Goal: Task Accomplishment & Management: Manage account settings

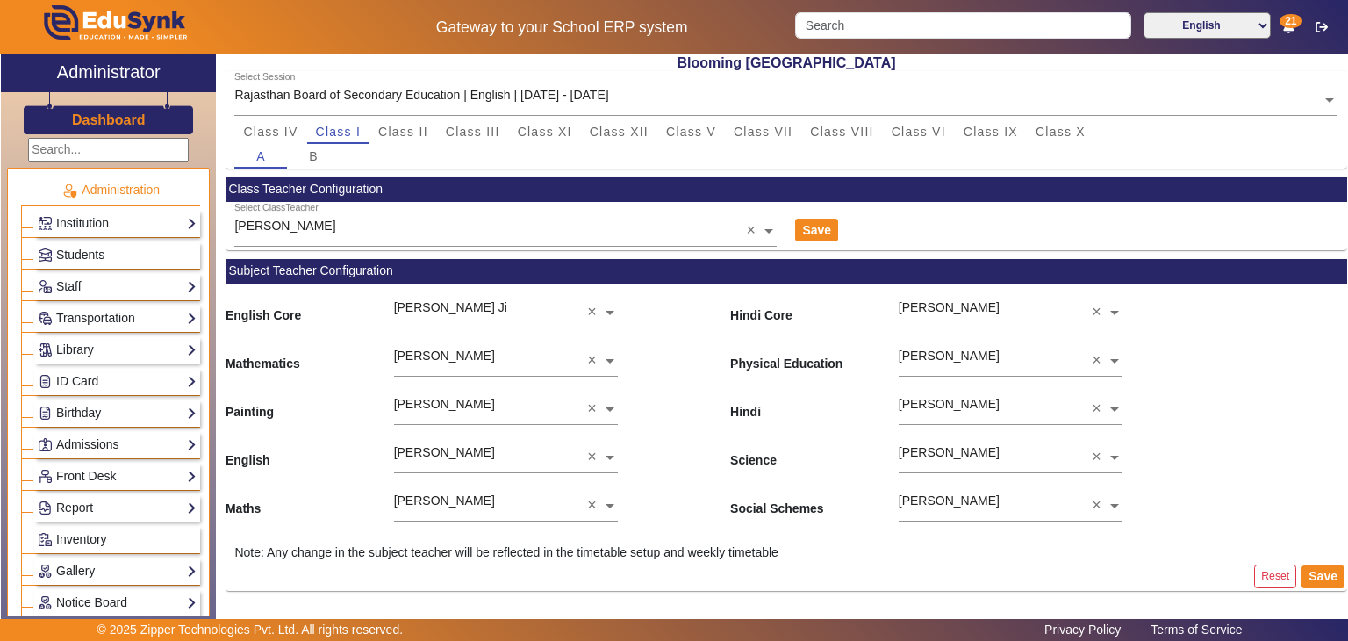
click at [86, 150] on input "text" at bounding box center [108, 150] width 161 height 24
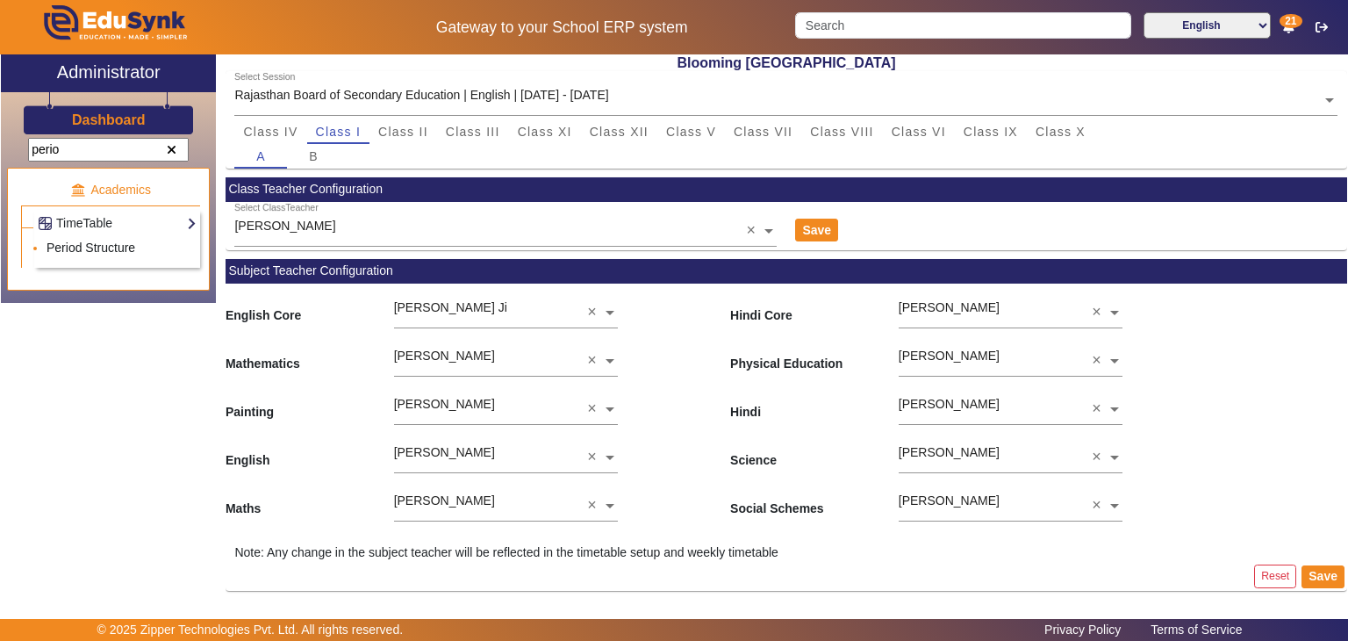
type input "perio"
click at [91, 251] on link "Period Structure" at bounding box center [91, 248] width 89 height 14
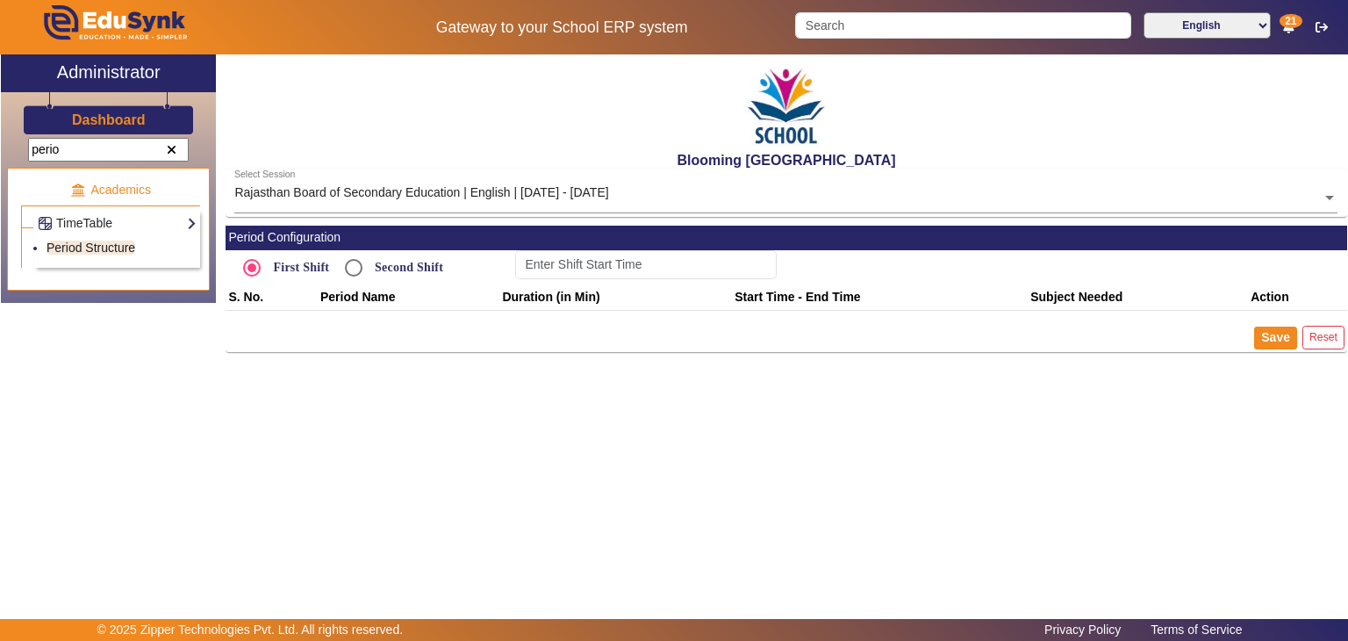
type input "08:30"
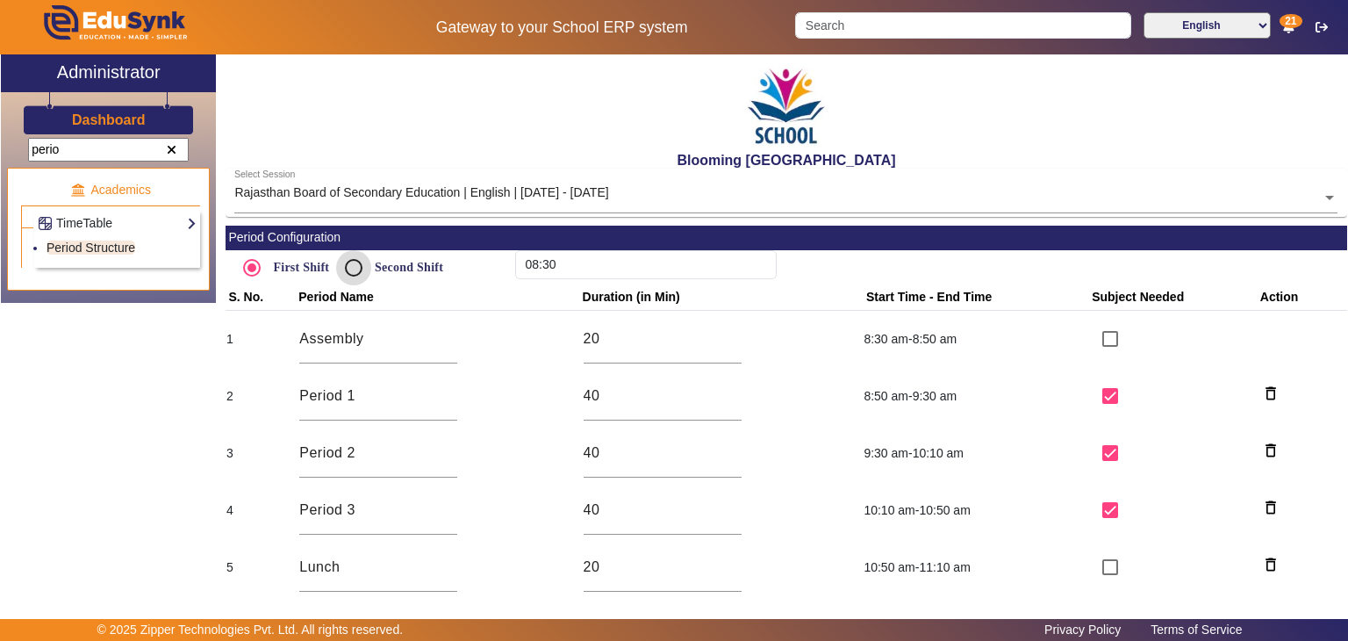
click at [344, 254] on input "Second Shift" at bounding box center [353, 267] width 35 height 35
radio input "true"
type input "12:20"
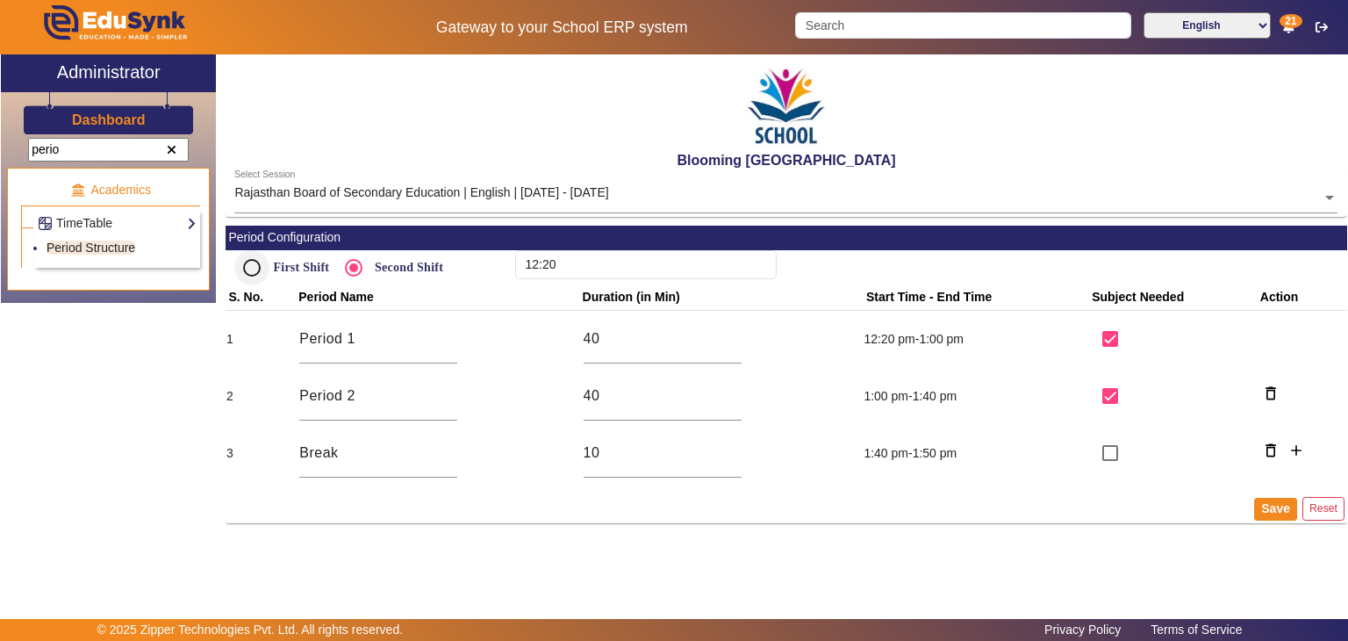
click at [255, 268] on div "First Shift" at bounding box center [281, 267] width 95 height 35
radio input "true"
type input "08:30"
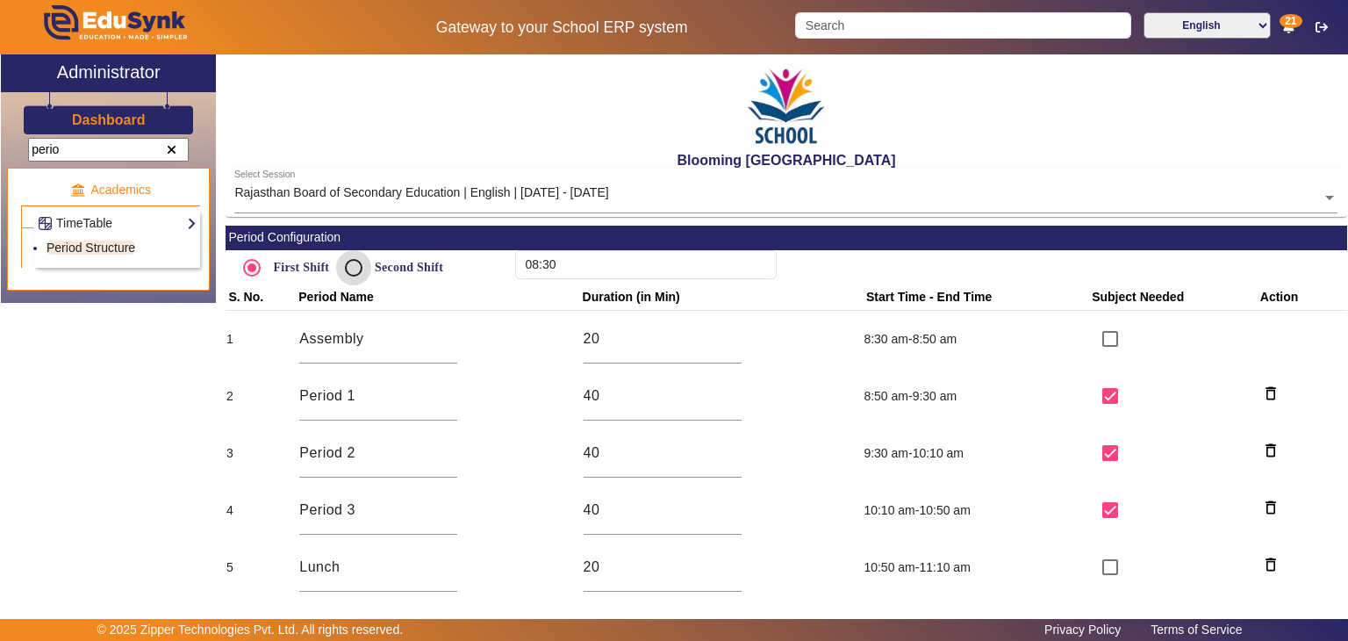
click at [352, 277] on input "Second Shift" at bounding box center [353, 267] width 35 height 35
radio input "true"
type input "12:20"
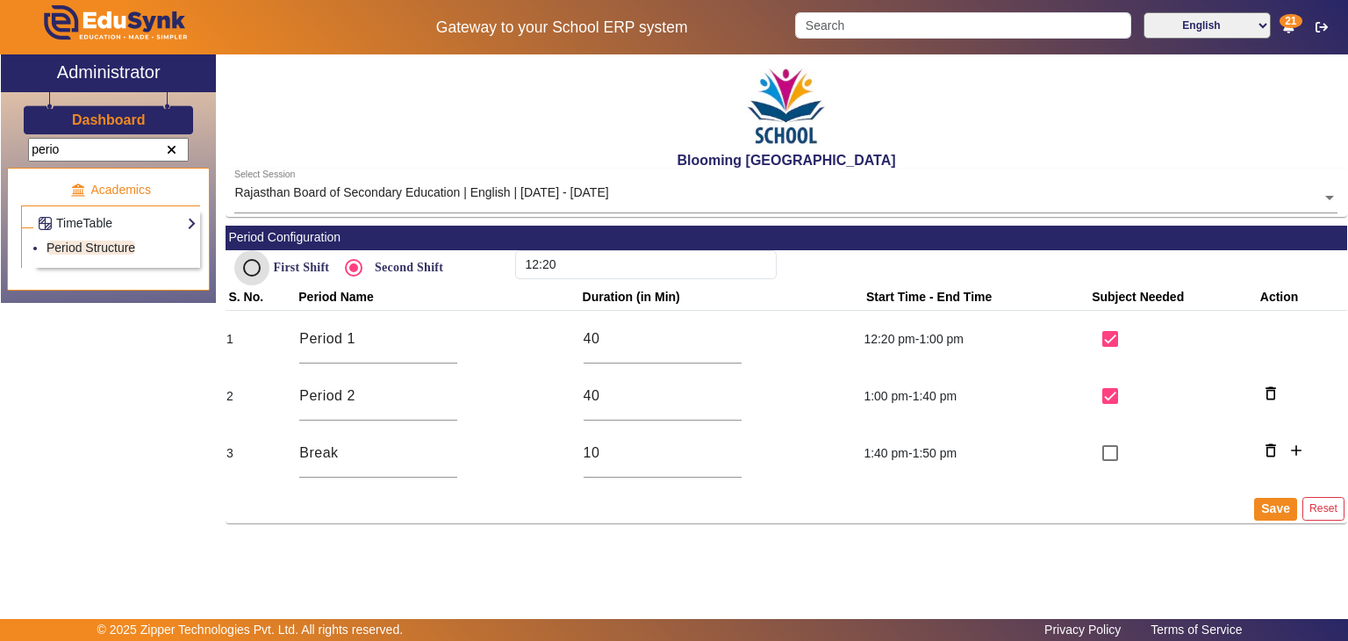
click at [261, 270] on input "First Shift" at bounding box center [251, 267] width 35 height 35
radio input "true"
type input "08:30"
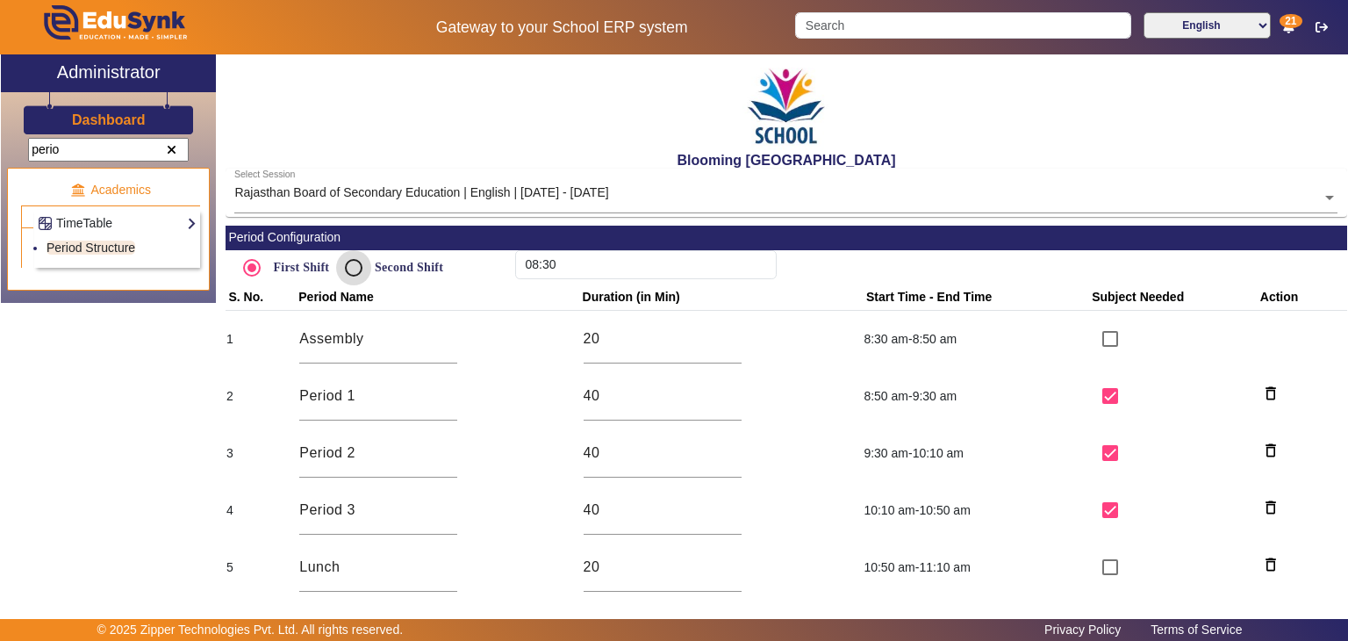
click at [346, 266] on input "Second Shift" at bounding box center [353, 267] width 35 height 35
radio input "true"
type input "12:20"
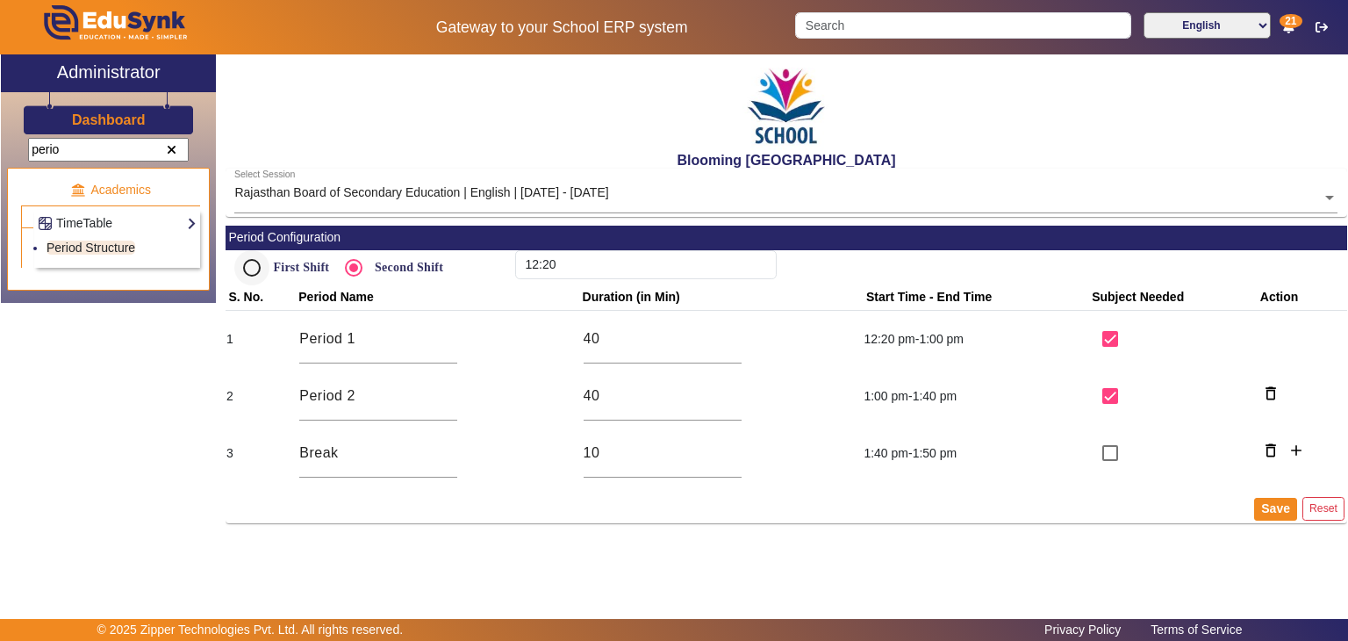
click at [231, 267] on div at bounding box center [252, 268] width 42 height 42
radio input "true"
click at [352, 271] on input "Second Shift" at bounding box center [353, 267] width 35 height 35
radio input "true"
click at [253, 267] on input "First Shift" at bounding box center [251, 267] width 35 height 35
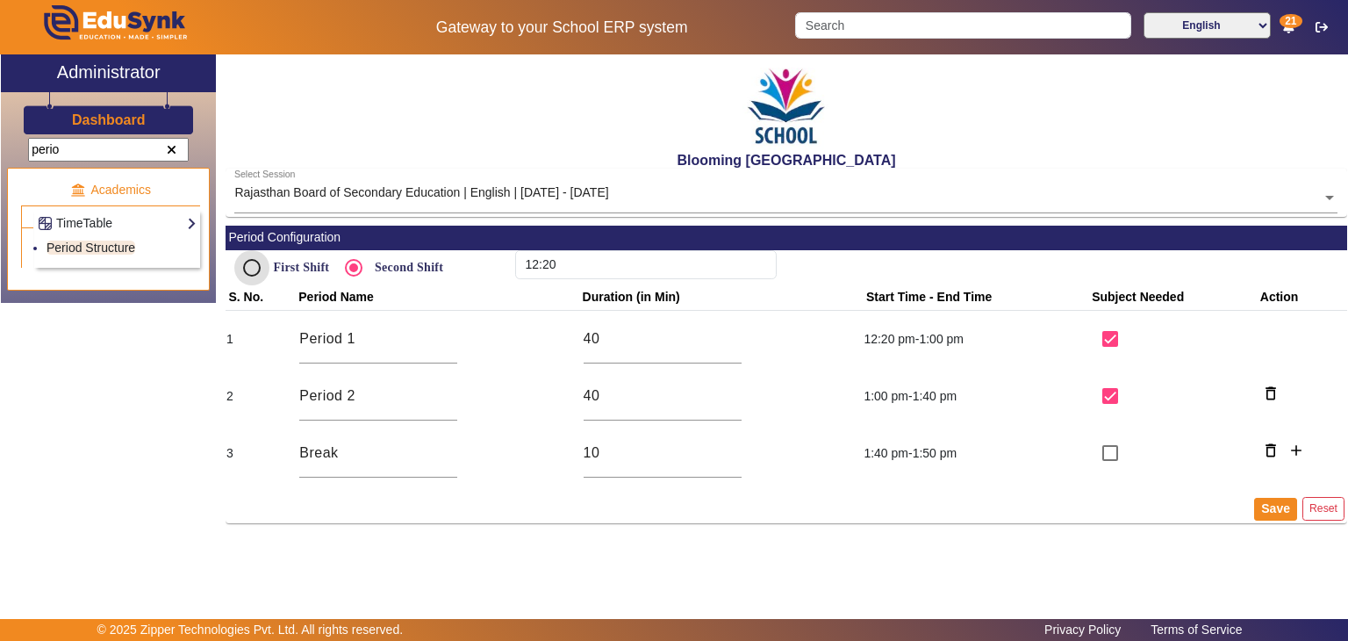
radio input "true"
type input "08:30"
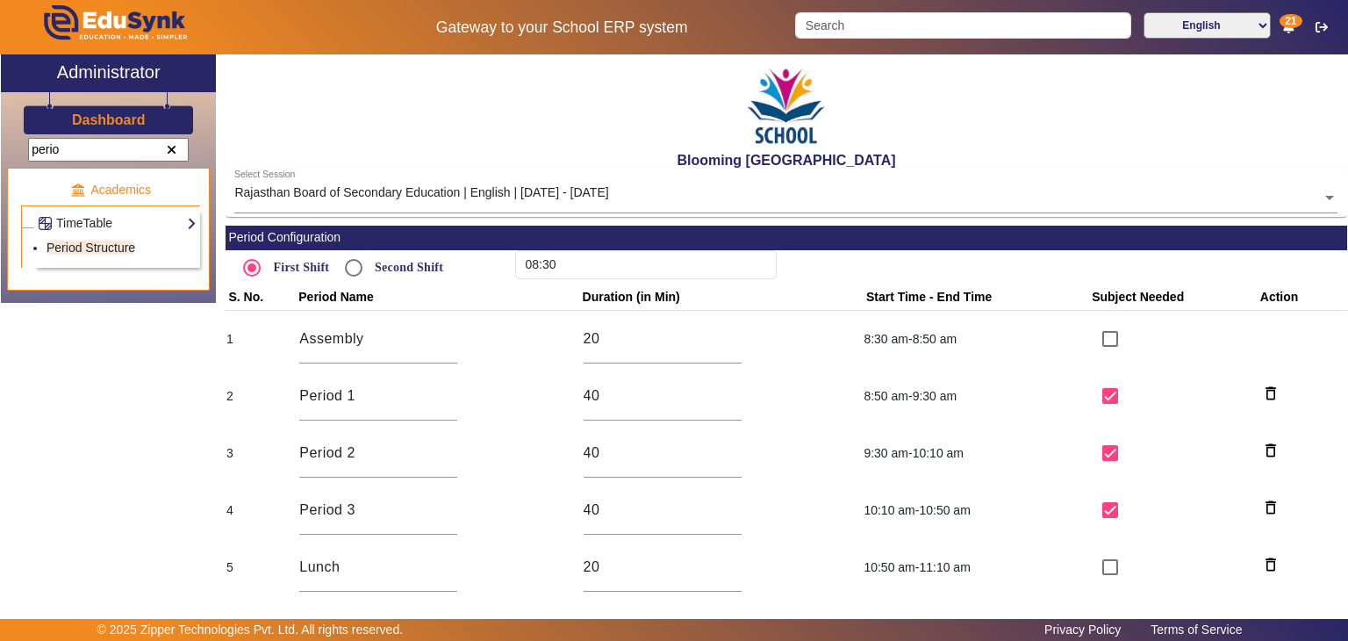
click at [485, 275] on div "First Shift Second Shift" at bounding box center [366, 267] width 281 height 35
click at [175, 153] on span at bounding box center [172, 150] width 10 height 12
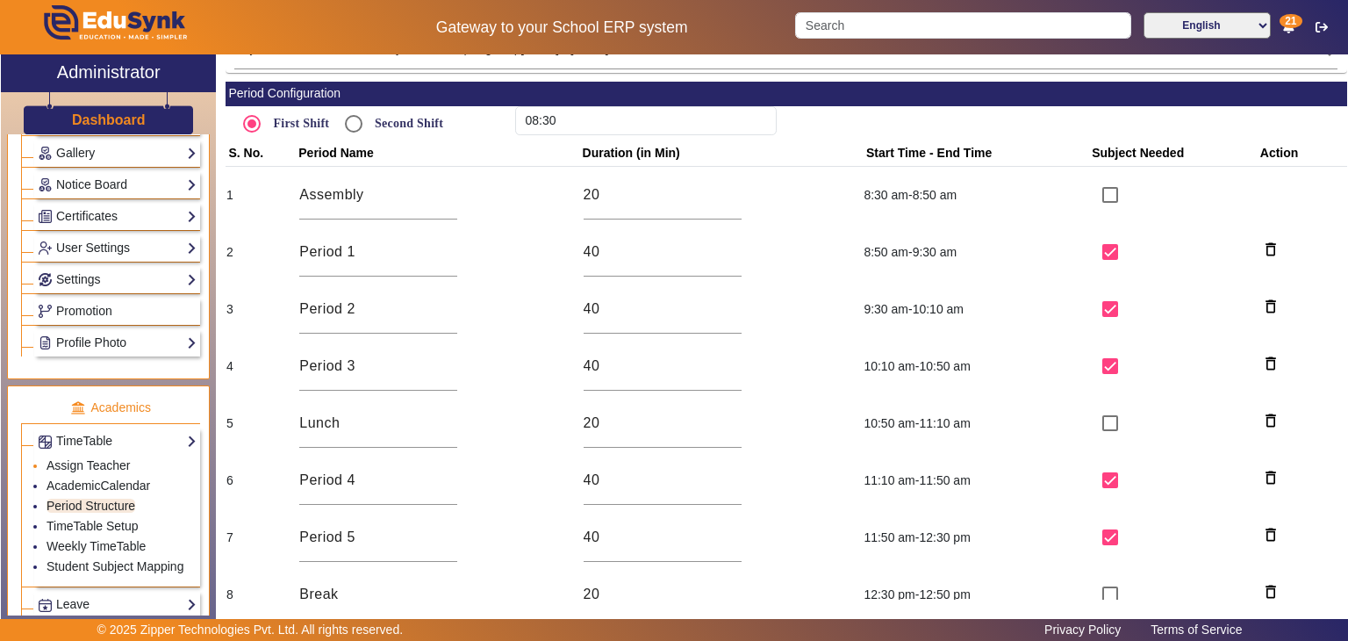
scroll to position [481, 0]
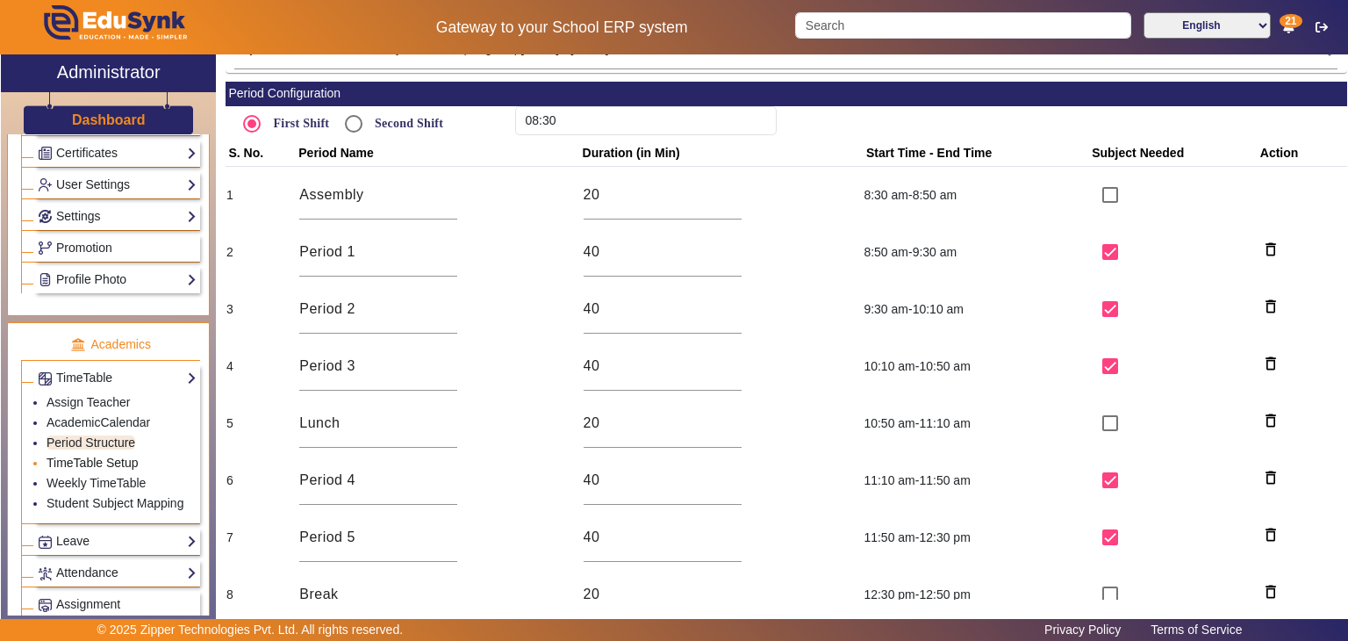
click at [103, 456] on link "TimeTable Setup" at bounding box center [93, 463] width 92 height 14
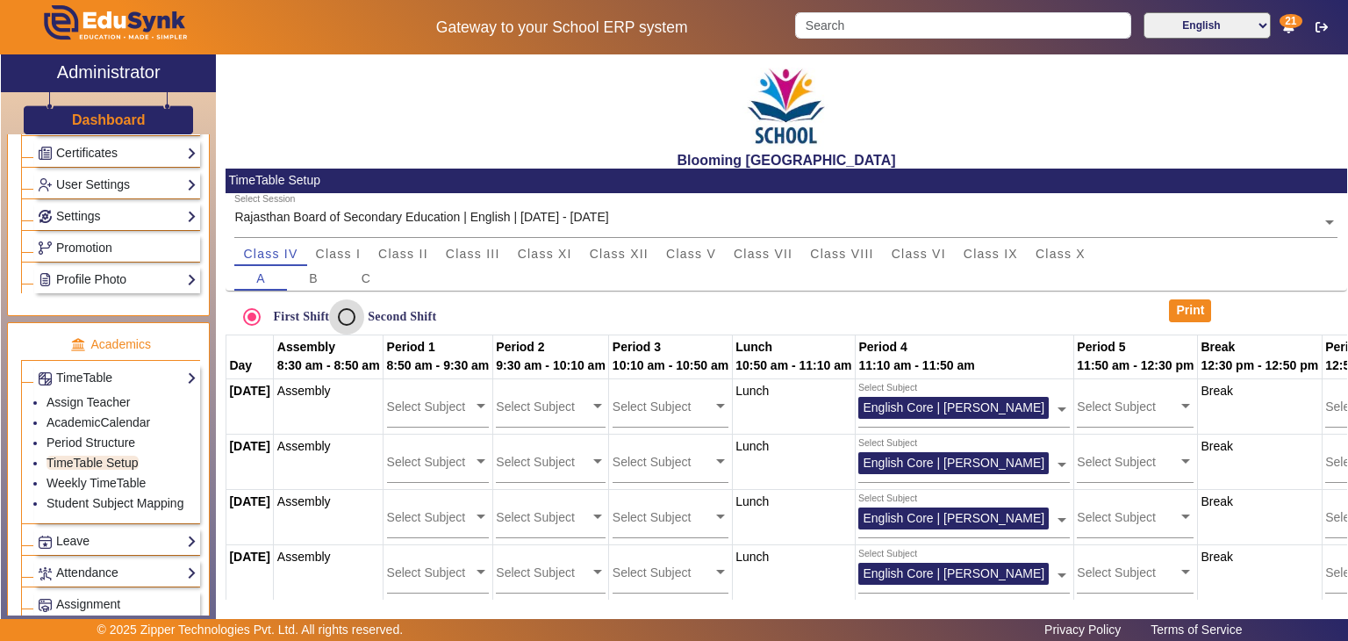
click at [356, 320] on input "Second Shift" at bounding box center [346, 316] width 35 height 35
radio input "true"
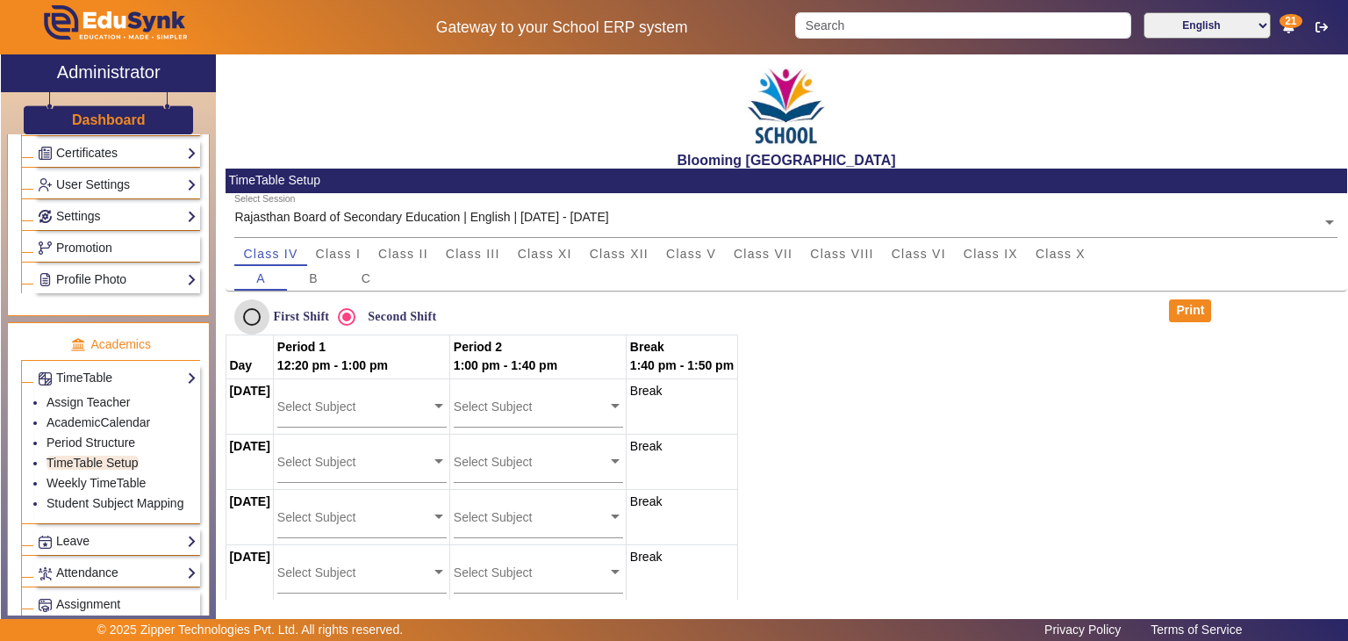
click at [247, 314] on input "First Shift" at bounding box center [251, 316] width 35 height 35
radio input "true"
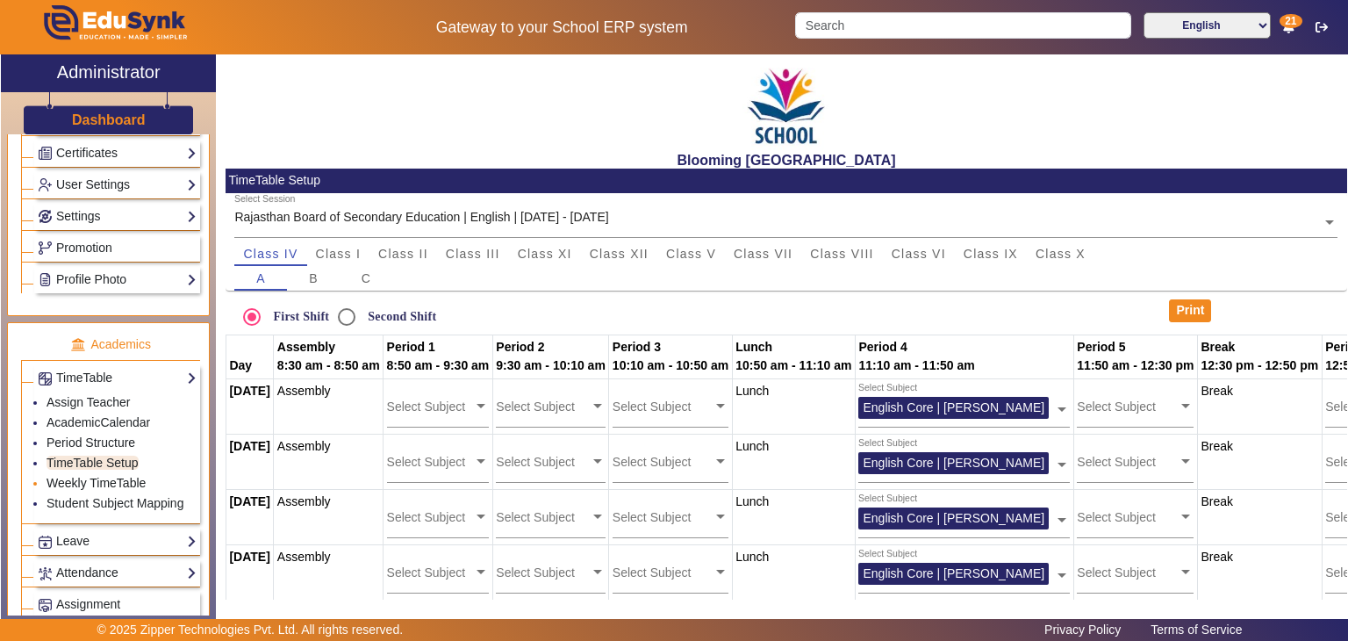
click at [93, 476] on link "Weekly TimeTable" at bounding box center [96, 483] width 99 height 14
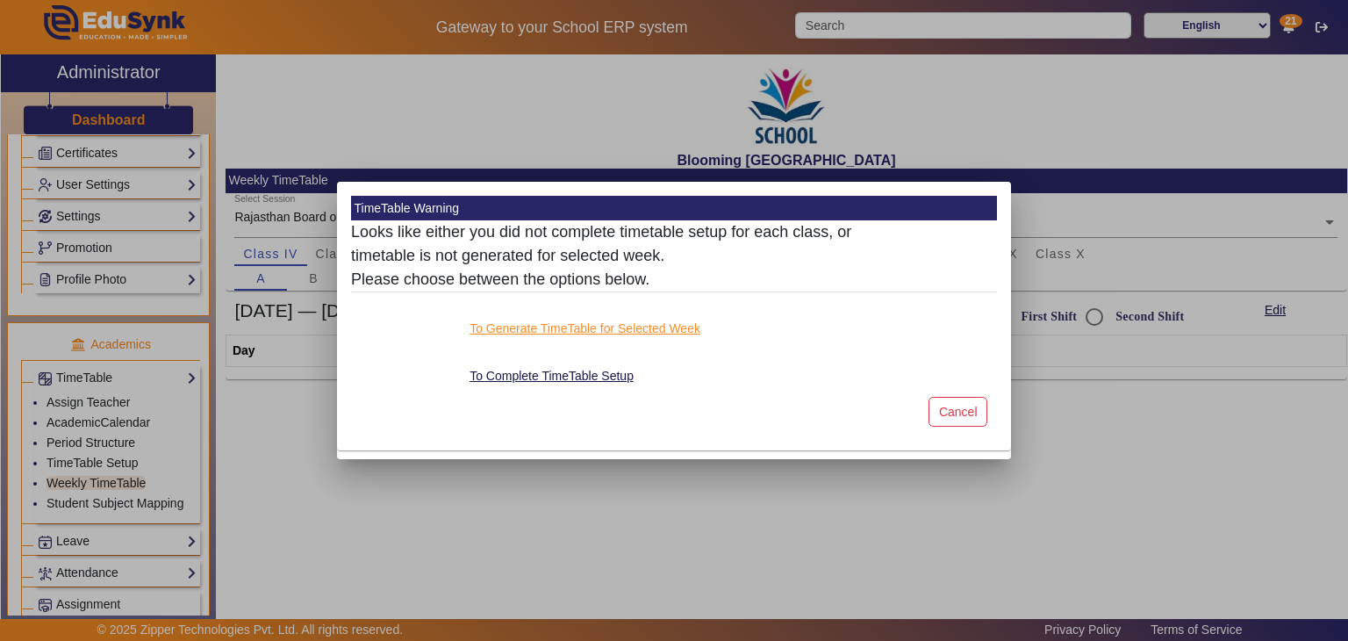
click at [629, 334] on button "To Generate TimeTable for Selected Week" at bounding box center [585, 329] width 234 height 22
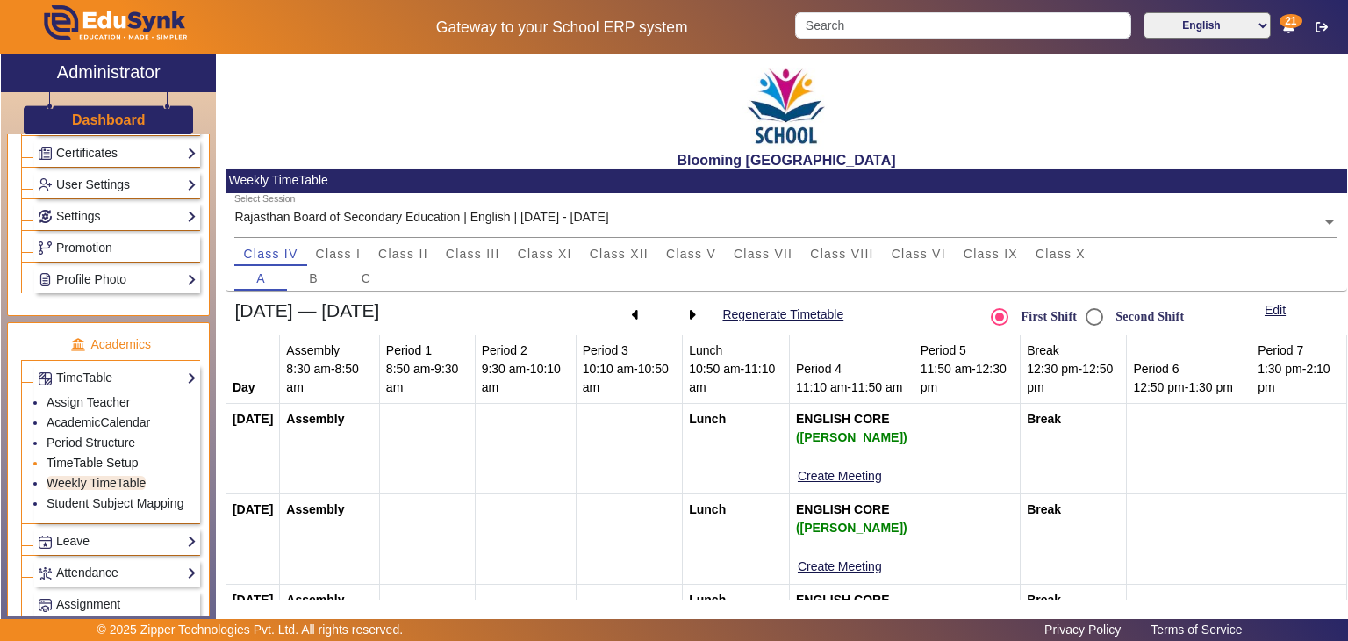
click at [68, 456] on link "TimeTable Setup" at bounding box center [93, 463] width 92 height 14
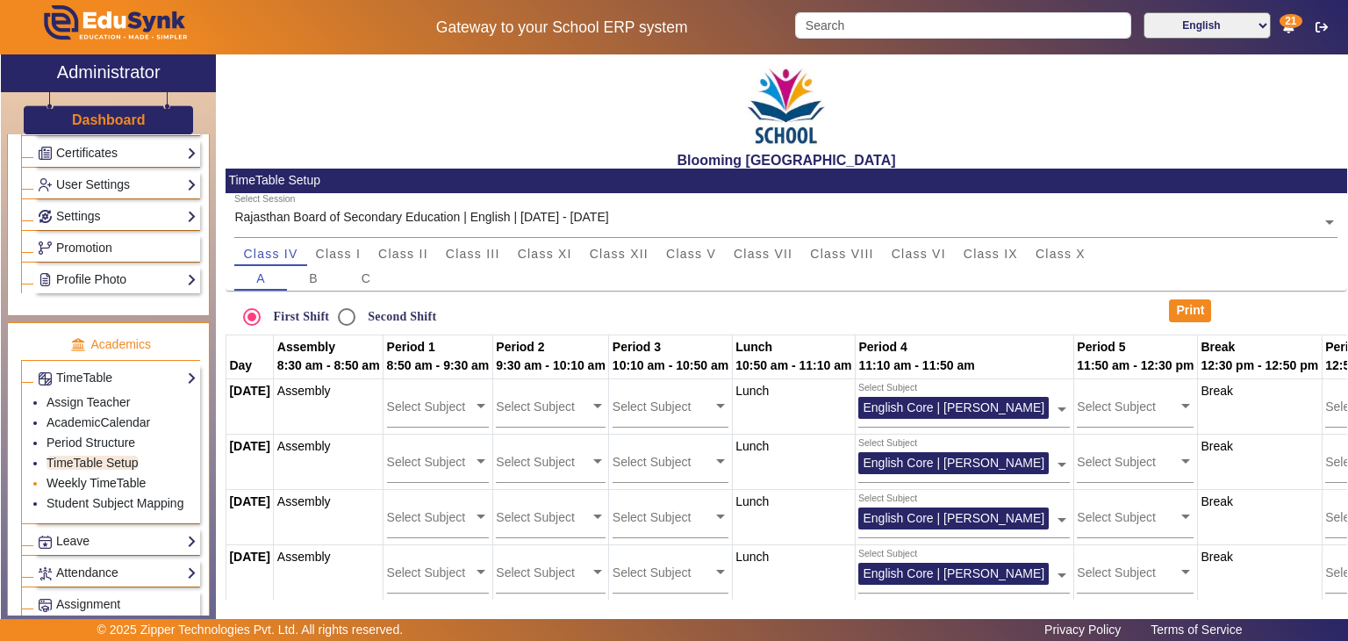
click at [73, 476] on link "Weekly TimeTable" at bounding box center [96, 483] width 99 height 14
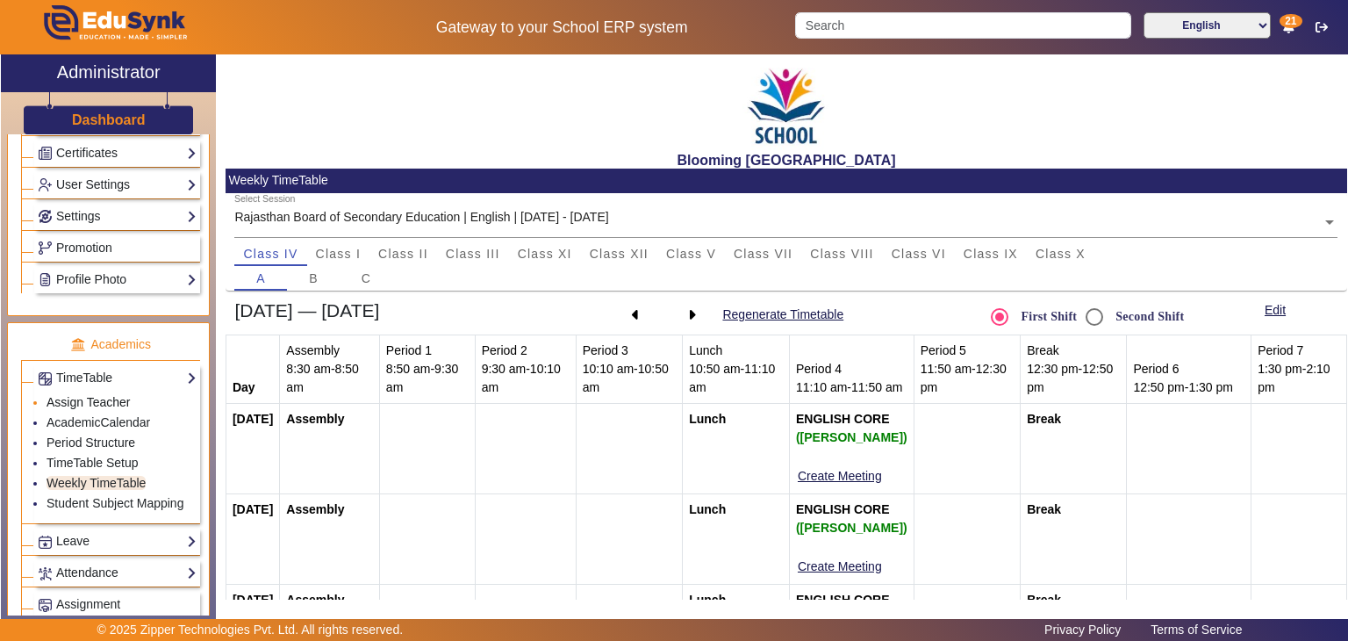
click at [79, 398] on link "Assign Teacher" at bounding box center [88, 402] width 83 height 14
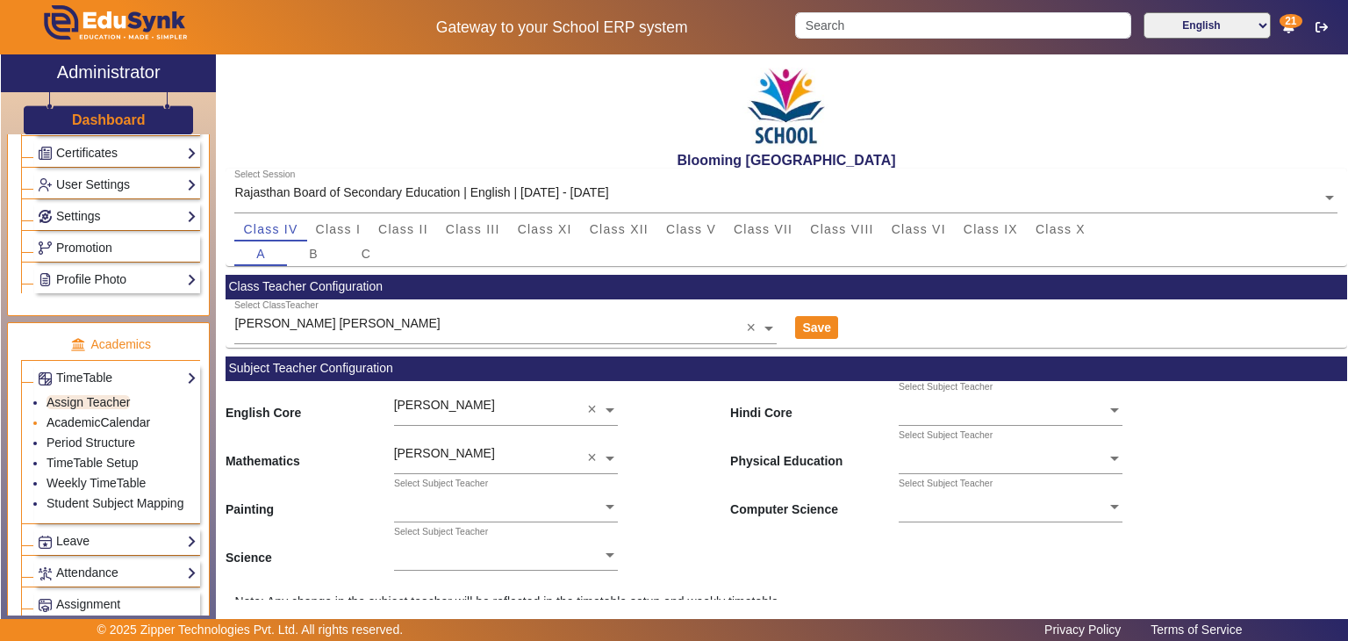
click at [106, 415] on link "AcademicCalendar" at bounding box center [99, 422] width 104 height 14
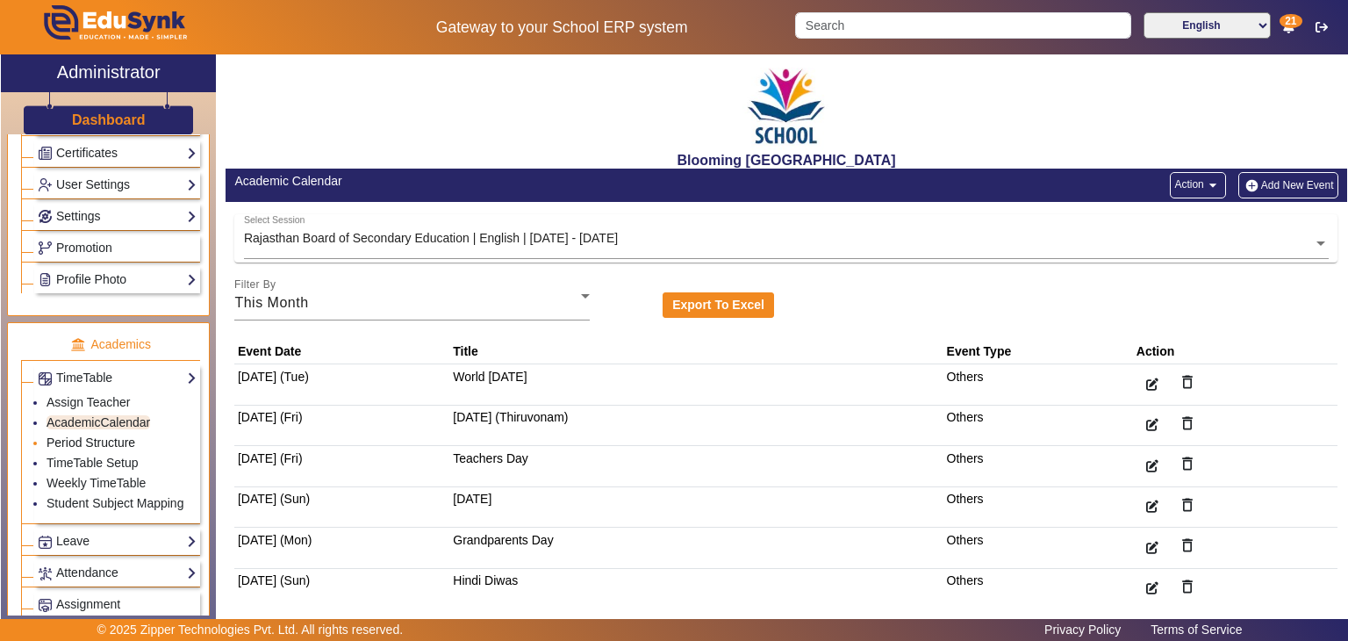
click at [89, 437] on link "Period Structure" at bounding box center [91, 442] width 89 height 14
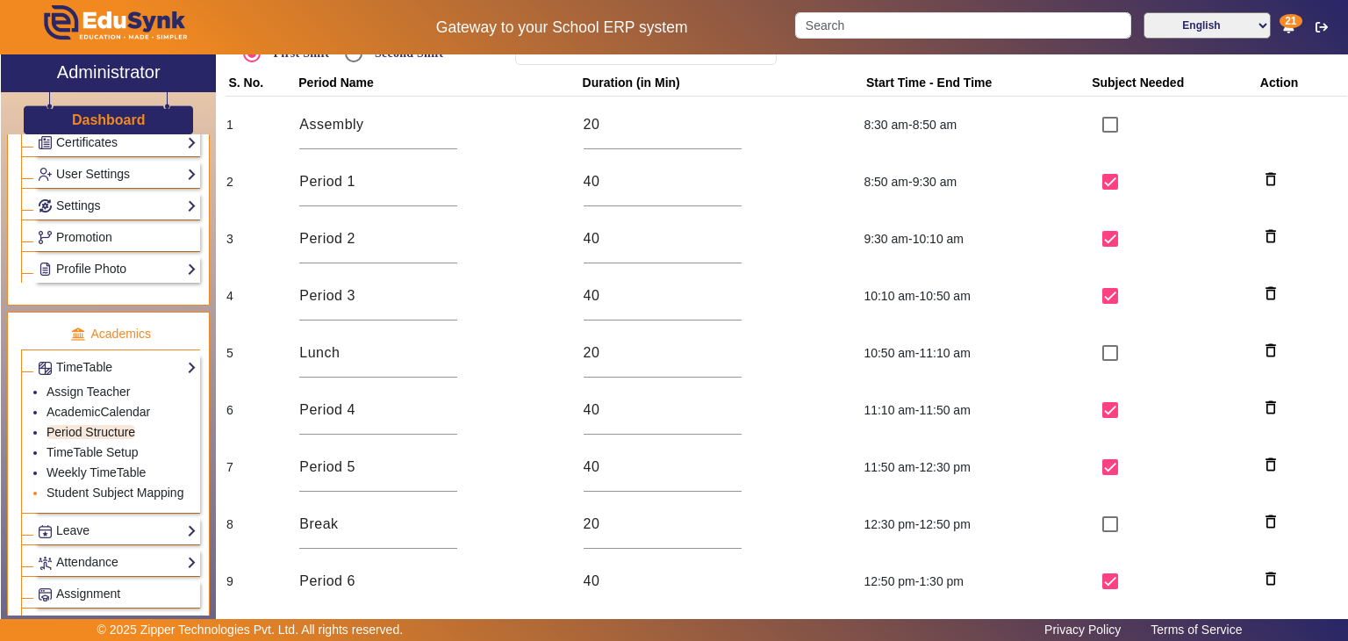
scroll to position [492, 0]
click at [140, 485] on link "Student Subject Mapping" at bounding box center [115, 492] width 137 height 14
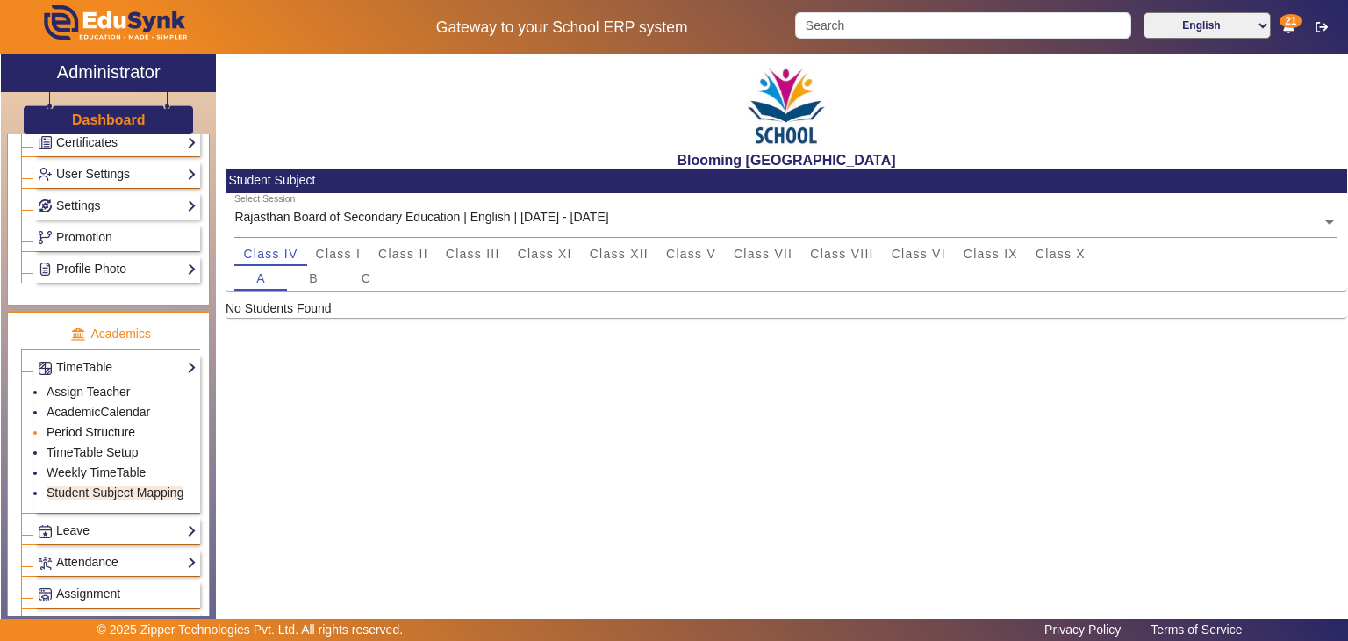
click at [66, 425] on link "Period Structure" at bounding box center [91, 432] width 89 height 14
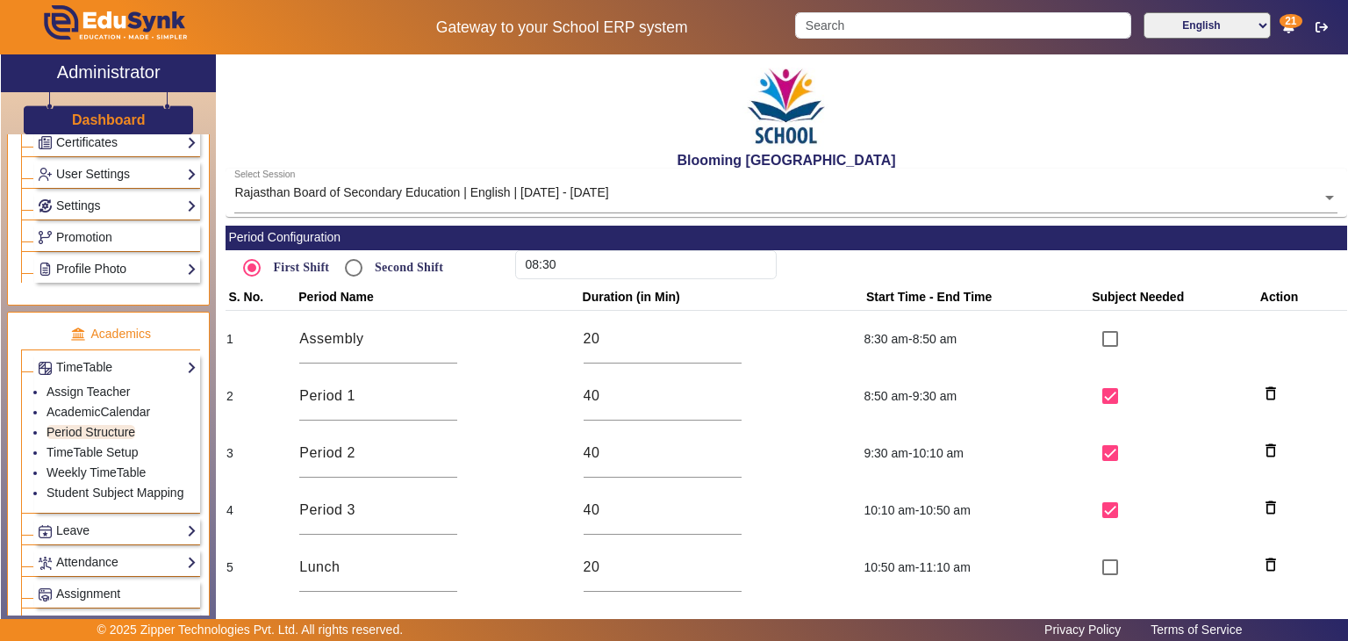
click at [502, 140] on div "Blooming [GEOGRAPHIC_DATA]" at bounding box center [787, 111] width 1122 height 114
click at [519, 152] on h2 "Blooming [GEOGRAPHIC_DATA]" at bounding box center [787, 160] width 1122 height 17
click at [537, 127] on div "Blooming [GEOGRAPHIC_DATA]" at bounding box center [787, 111] width 1122 height 114
click at [422, 131] on div "Blooming [GEOGRAPHIC_DATA]" at bounding box center [787, 111] width 1122 height 114
click at [355, 267] on input "Second Shift" at bounding box center [353, 267] width 35 height 35
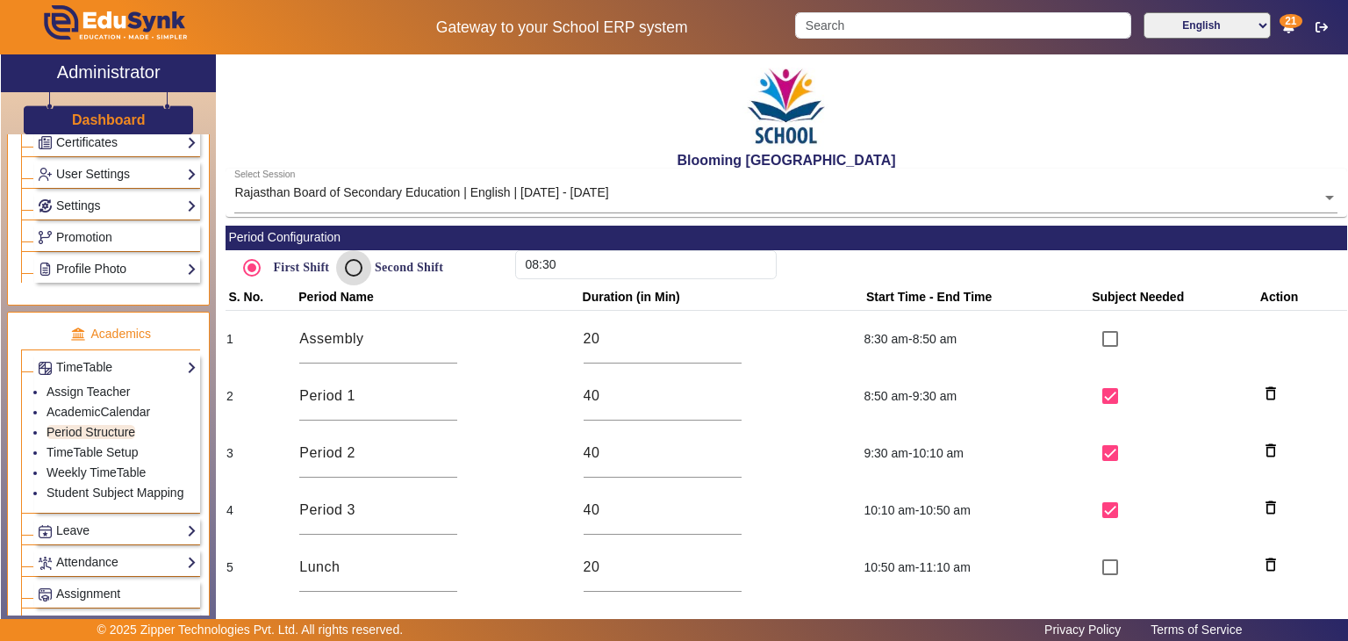
radio input "true"
type input "12:20"
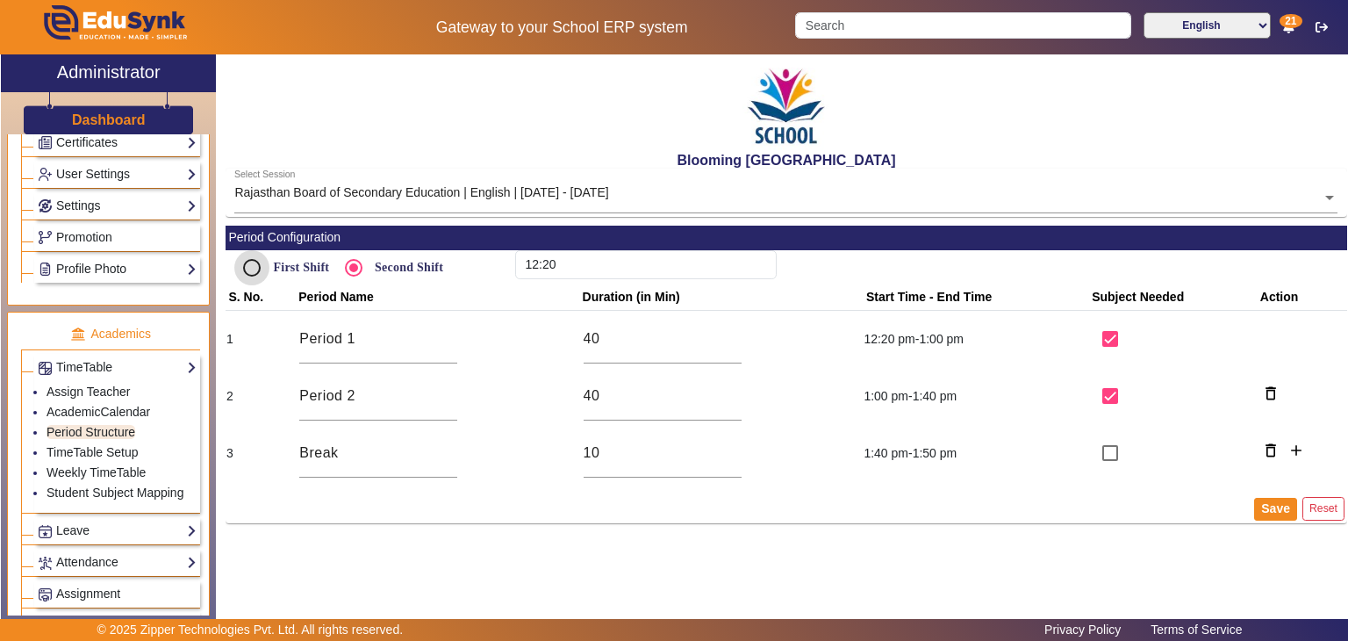
click at [262, 270] on input "First Shift" at bounding box center [251, 267] width 35 height 35
radio input "true"
type input "08:30"
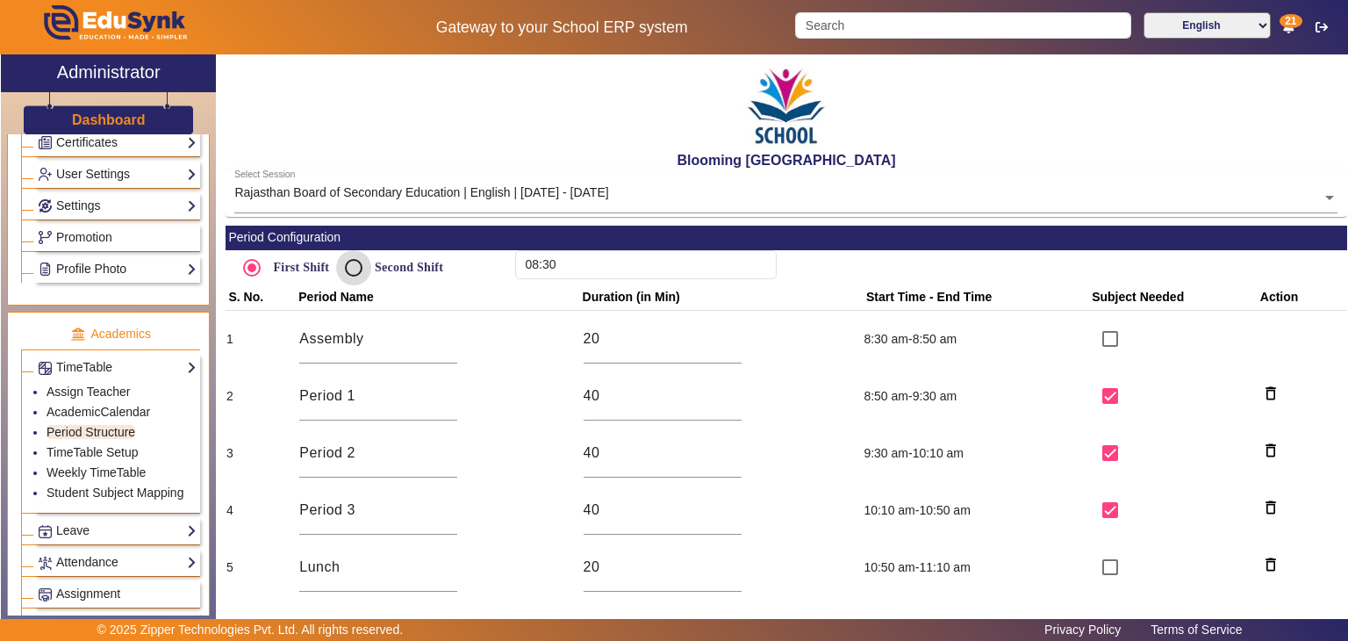
click at [354, 272] on input "Second Shift" at bounding box center [353, 267] width 35 height 35
radio input "true"
type input "12:20"
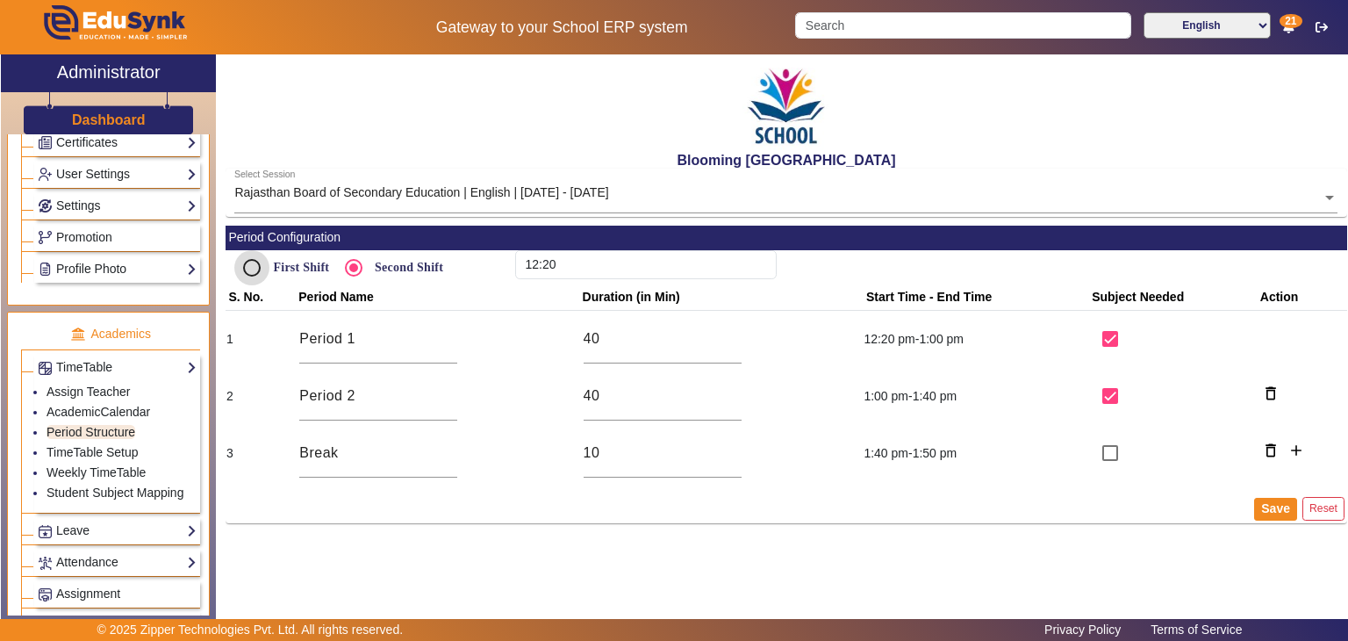
click at [249, 271] on input "First Shift" at bounding box center [251, 267] width 35 height 35
radio input "true"
type input "08:30"
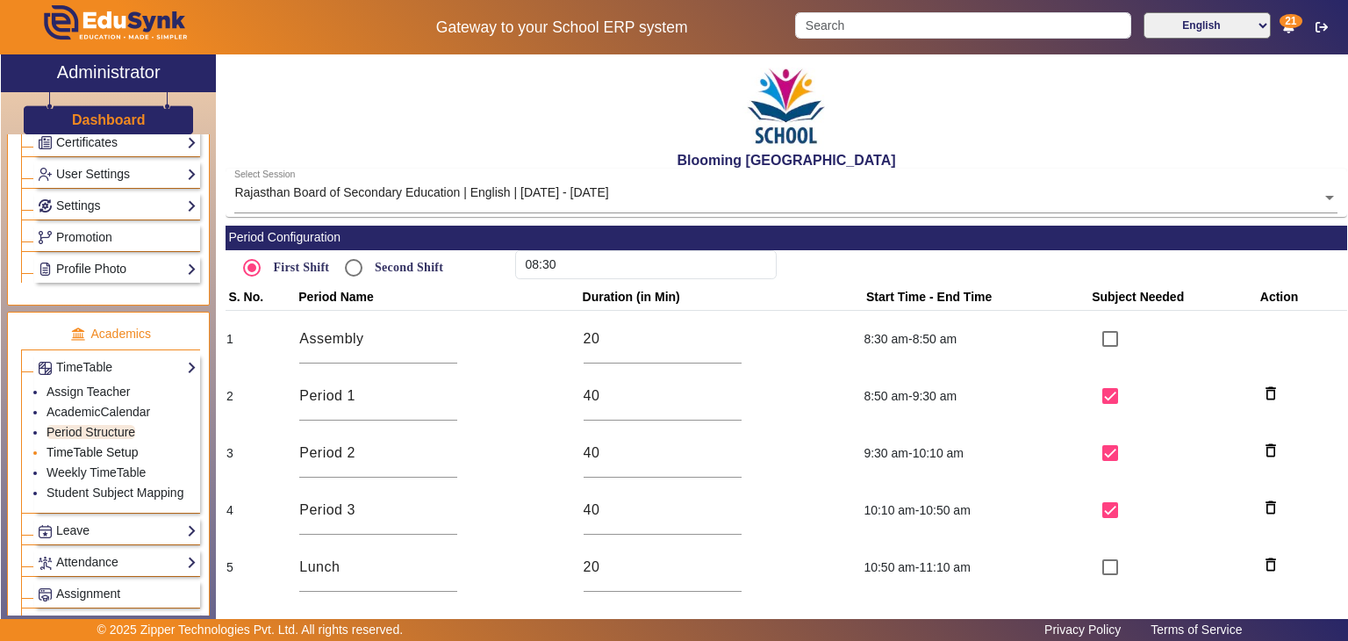
click at [88, 445] on link "TimeTable Setup" at bounding box center [93, 452] width 92 height 14
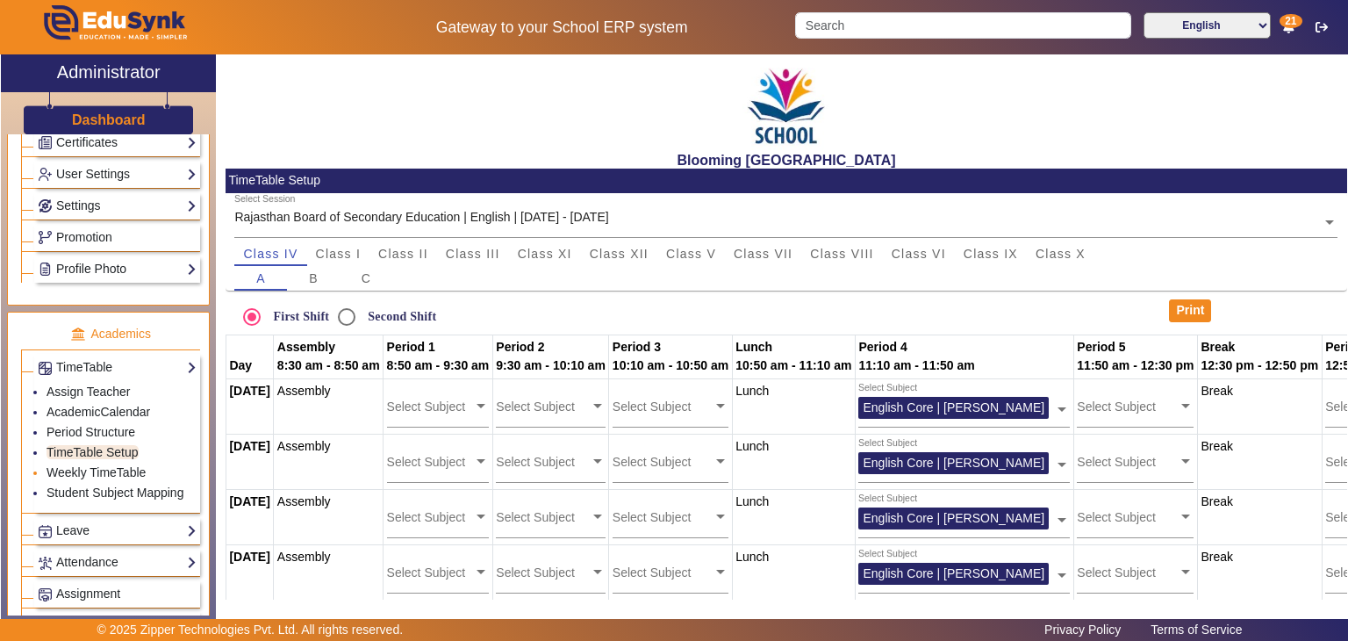
click at [80, 474] on li "Weekly TimeTable" at bounding box center [122, 474] width 150 height 20
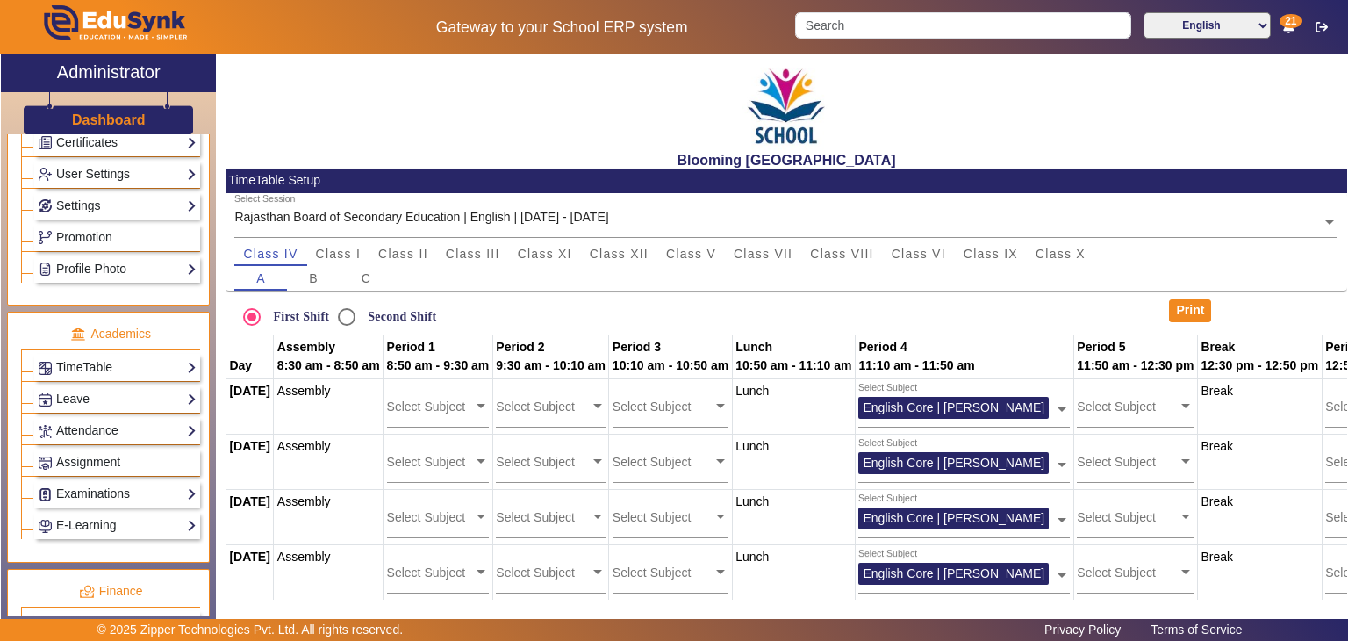
click at [114, 369] on link "TimeTable" at bounding box center [117, 367] width 159 height 20
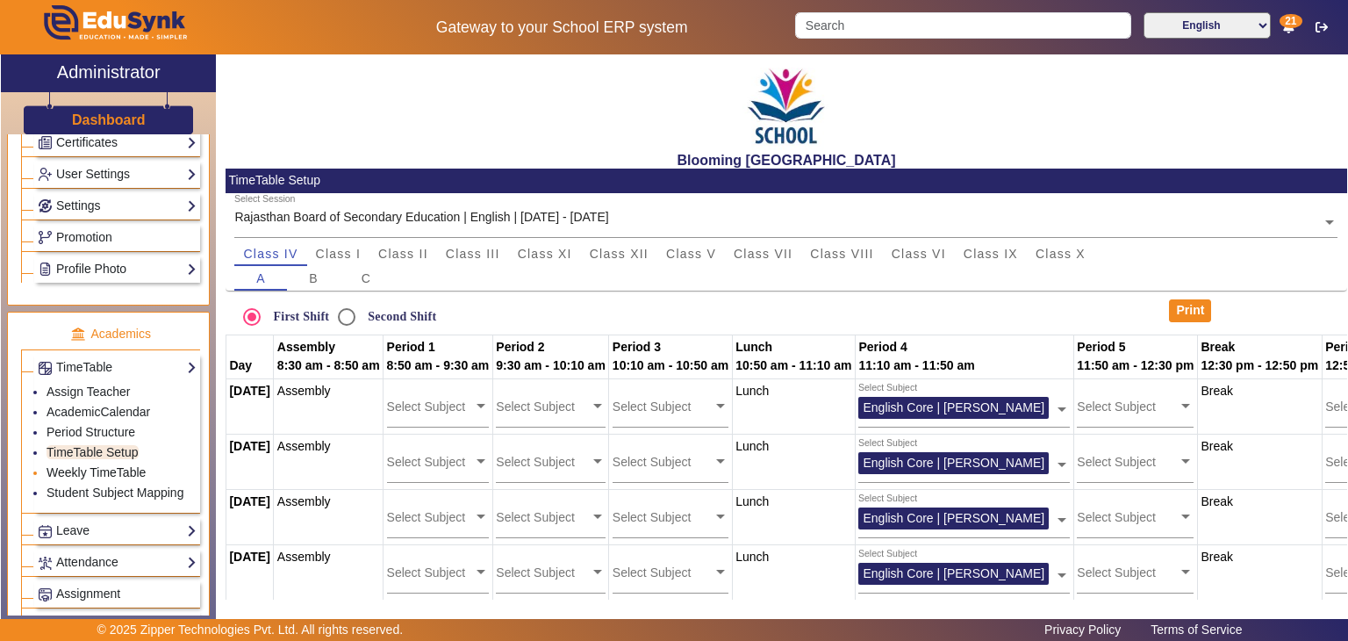
click at [91, 468] on link "Weekly TimeTable" at bounding box center [96, 472] width 99 height 14
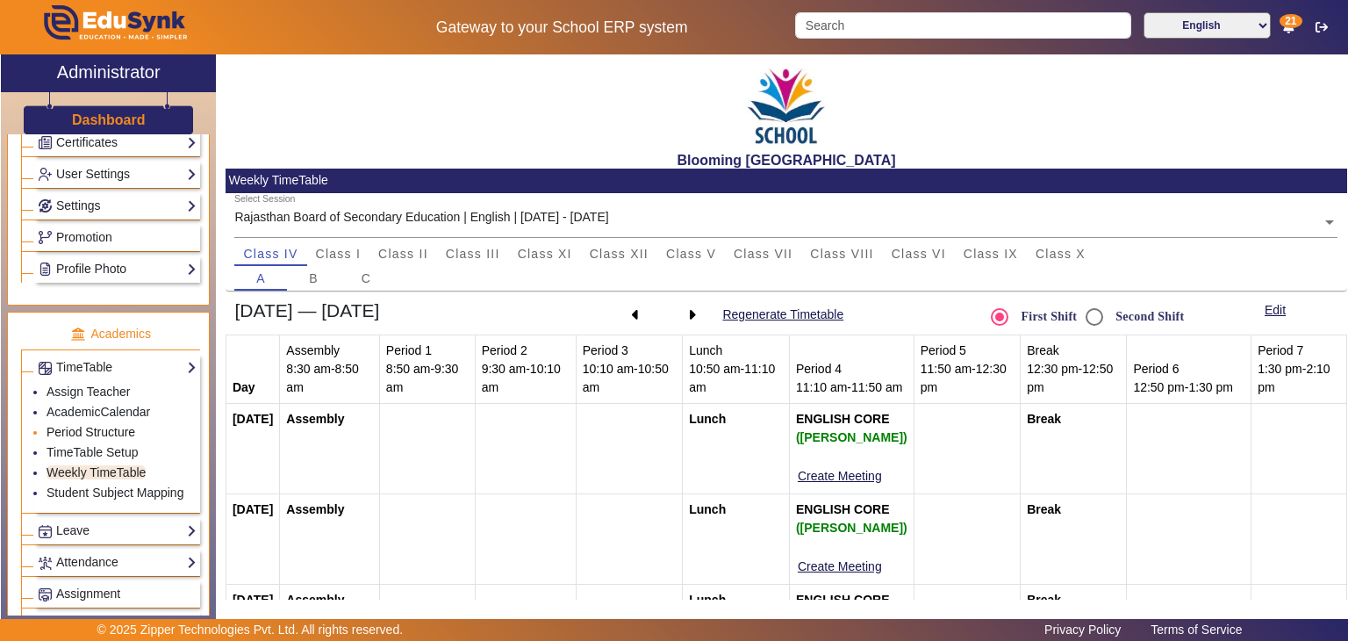
click at [63, 425] on link "Period Structure" at bounding box center [91, 432] width 89 height 14
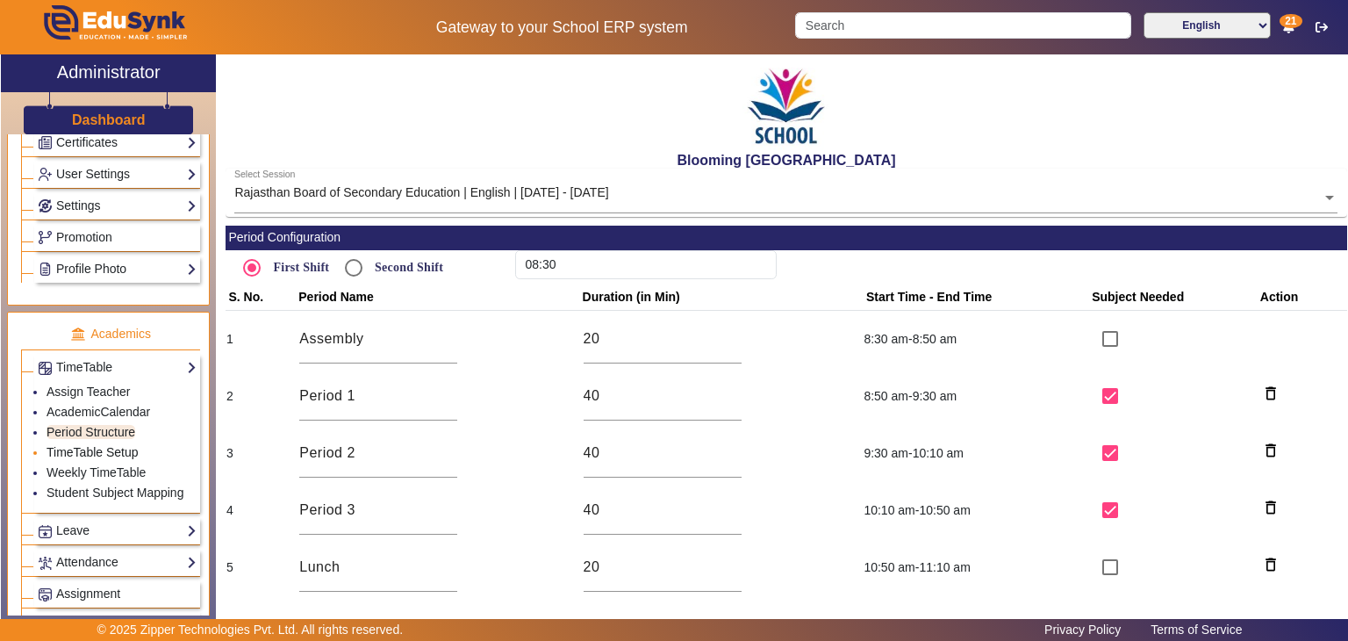
click at [91, 448] on link "TimeTable Setup" at bounding box center [93, 452] width 92 height 14
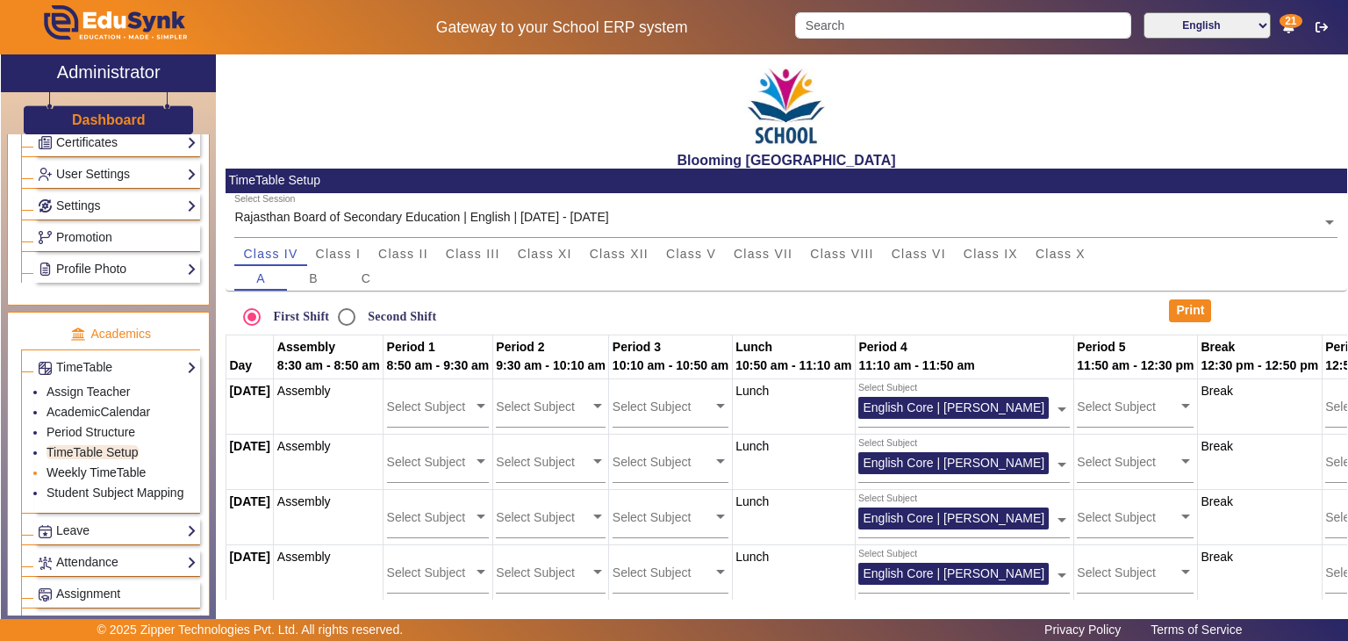
click at [75, 468] on link "Weekly TimeTable" at bounding box center [96, 472] width 99 height 14
